Goal: Share content: Share content

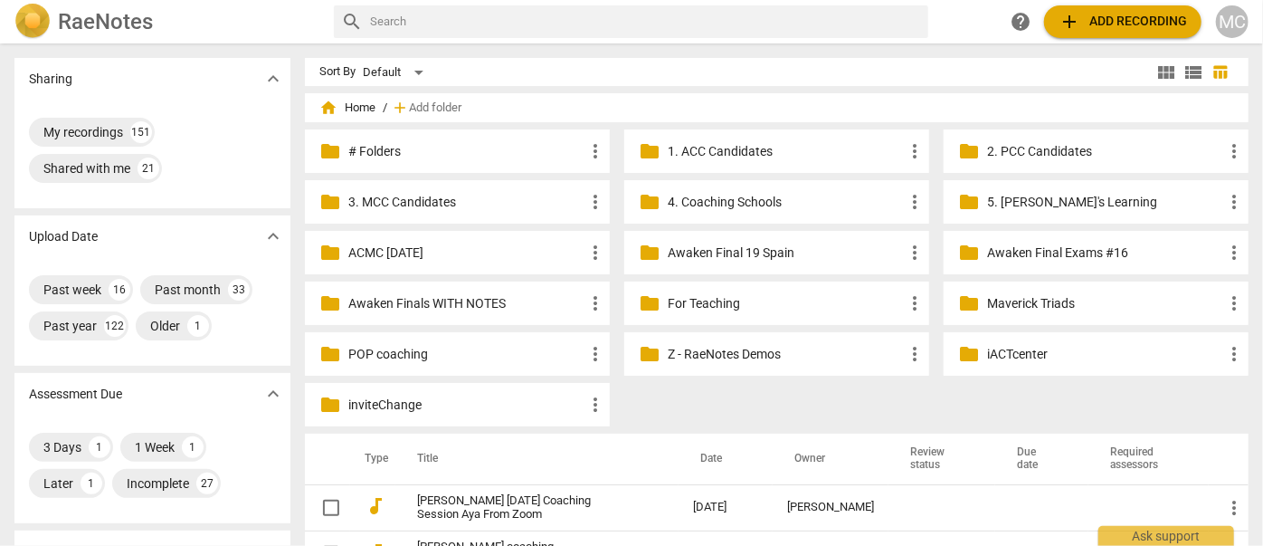
click at [533, 14] on input "text" at bounding box center [645, 21] width 551 height 29
type input "stormtrooper"
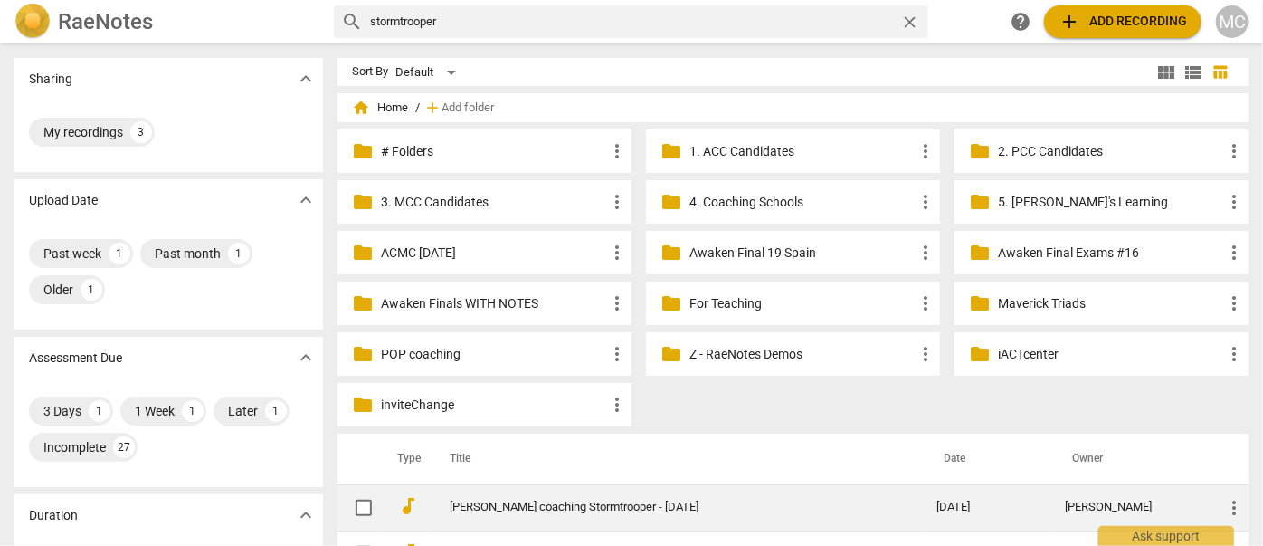
click at [569, 506] on link "[PERSON_NAME] coaching Stormtrooper - [DATE]" at bounding box center [661, 507] width 423 height 14
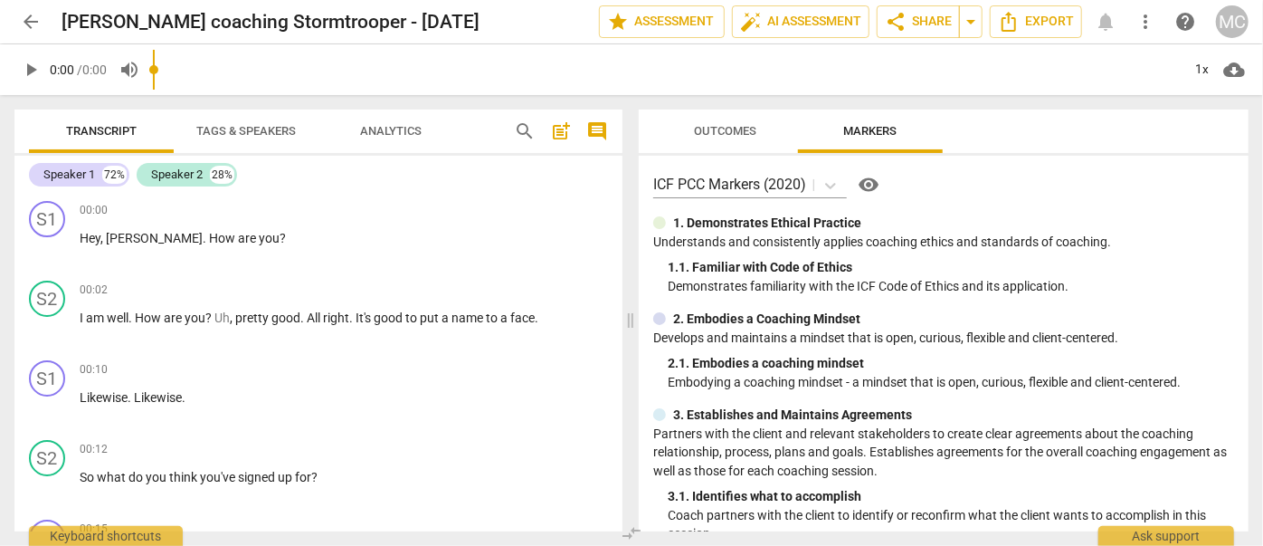
click at [1144, 21] on span "more_vert" at bounding box center [1146, 22] width 22 height 22
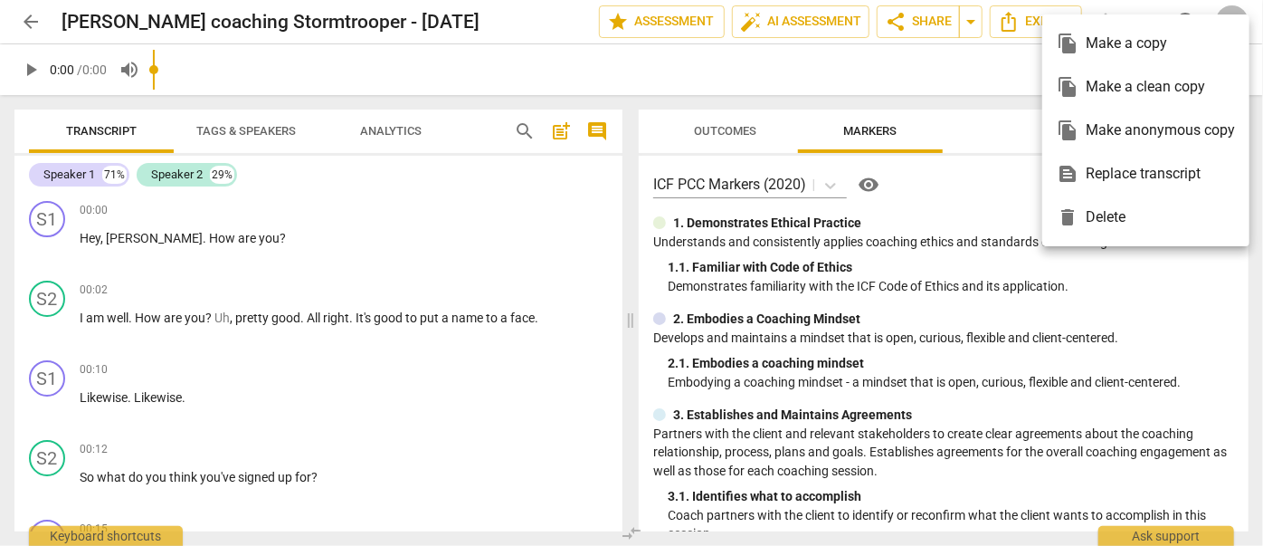
click at [1113, 84] on div "file_copy Make a clean copy" at bounding box center [1146, 86] width 178 height 43
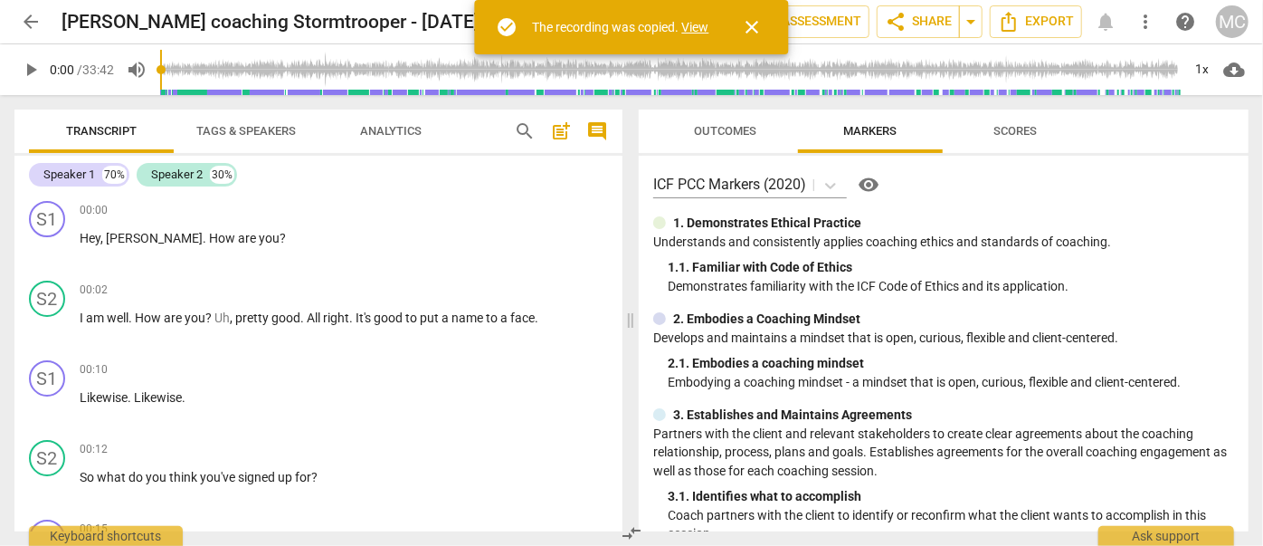
click at [682, 27] on link "View" at bounding box center [695, 27] width 27 height 14
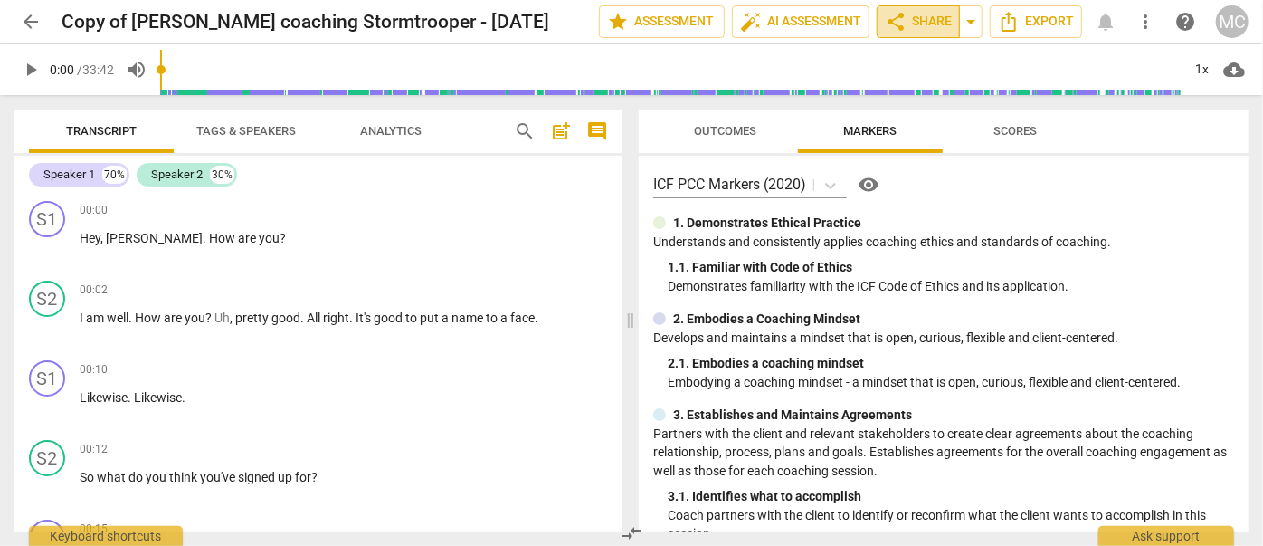
click at [900, 20] on span "share" at bounding box center [896, 22] width 22 height 22
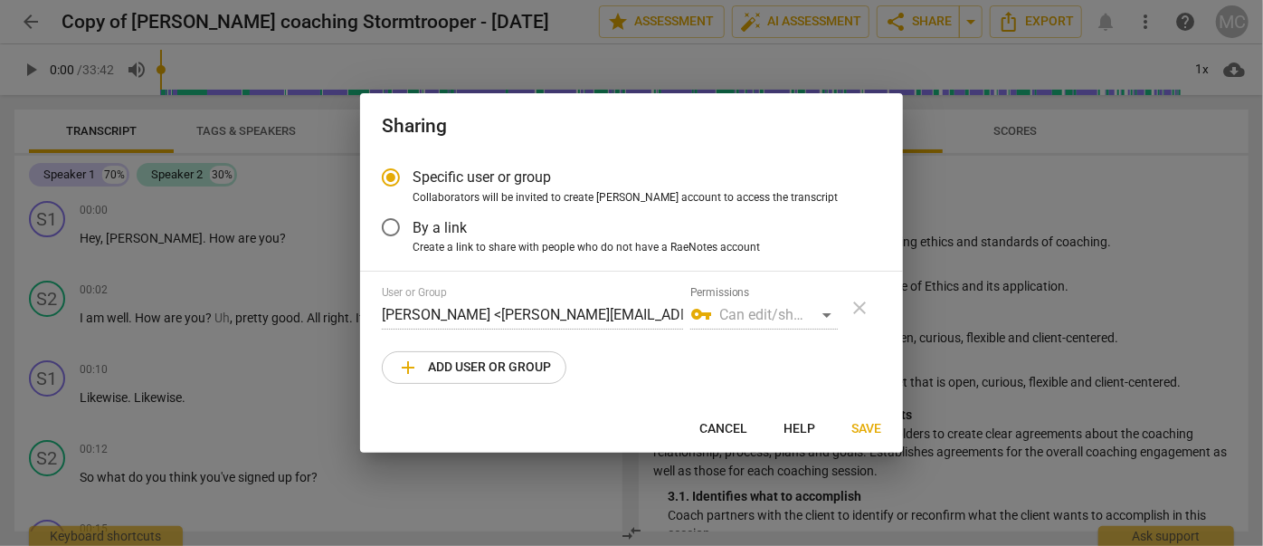
click at [466, 361] on span "add Add user or group" at bounding box center [474, 368] width 154 height 22
radio input "false"
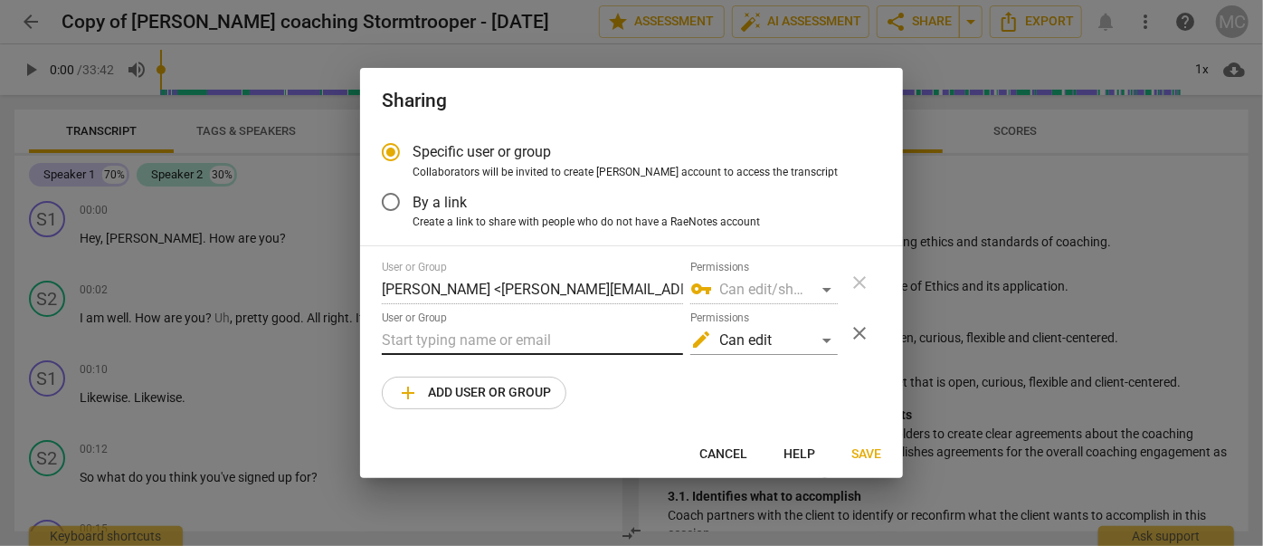
click at [465, 339] on input "text" at bounding box center [532, 340] width 301 height 29
paste input "[EMAIL_ADDRESS][DOMAIN_NAME]"
type input "[EMAIL_ADDRESS][DOMAIN_NAME]"
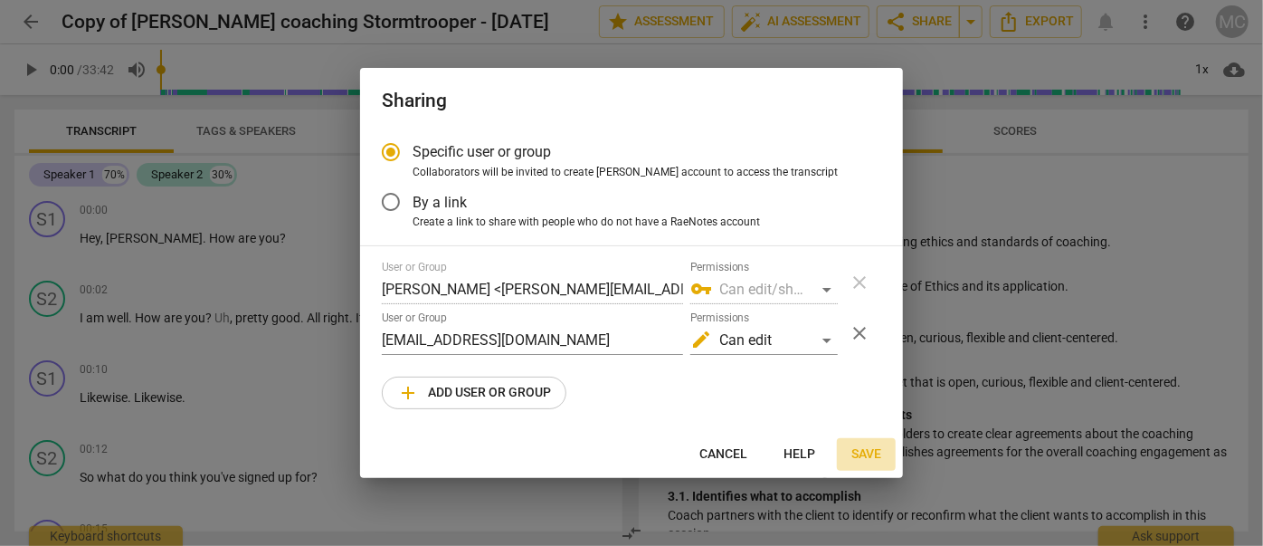
click at [856, 453] on span "Save" at bounding box center [867, 454] width 30 height 18
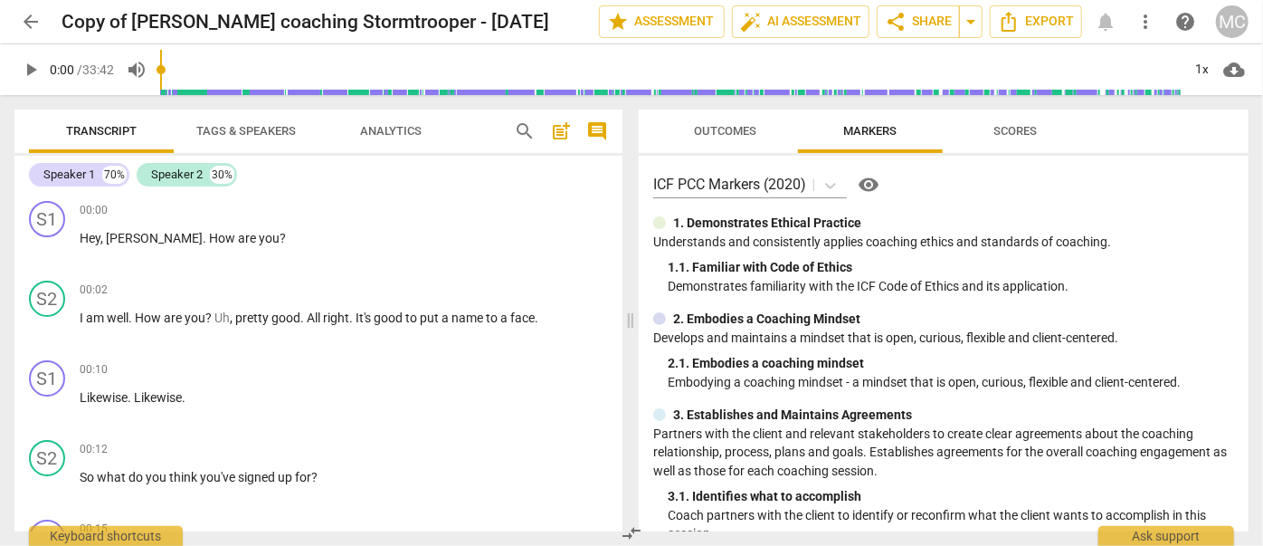
click at [39, 16] on span "arrow_back" at bounding box center [31, 22] width 22 height 22
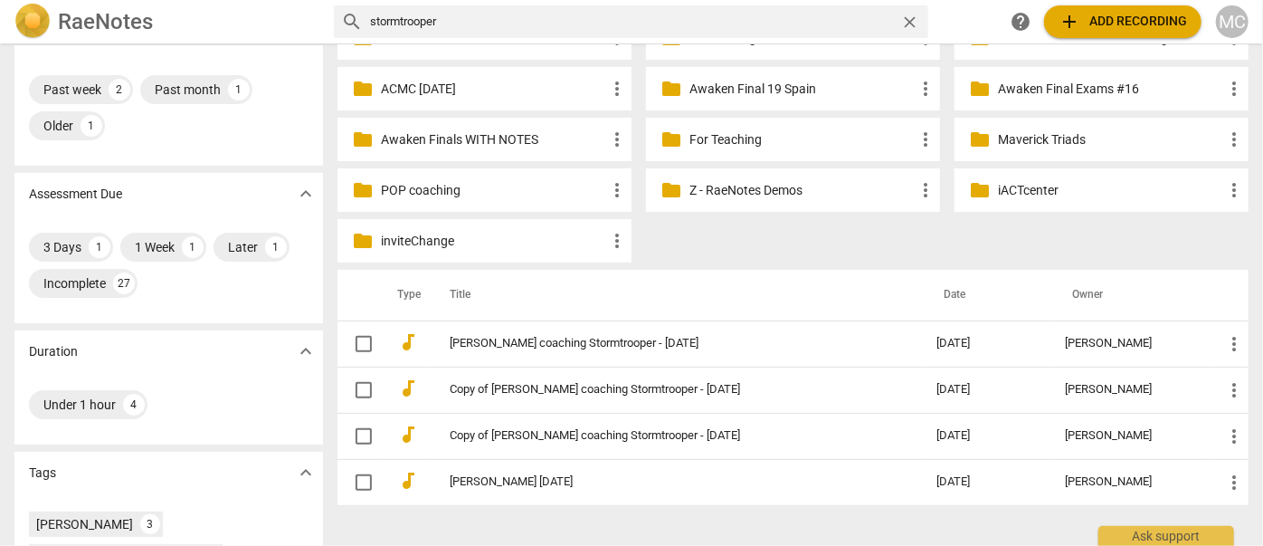
scroll to position [164, 0]
